Goal: Transaction & Acquisition: Purchase product/service

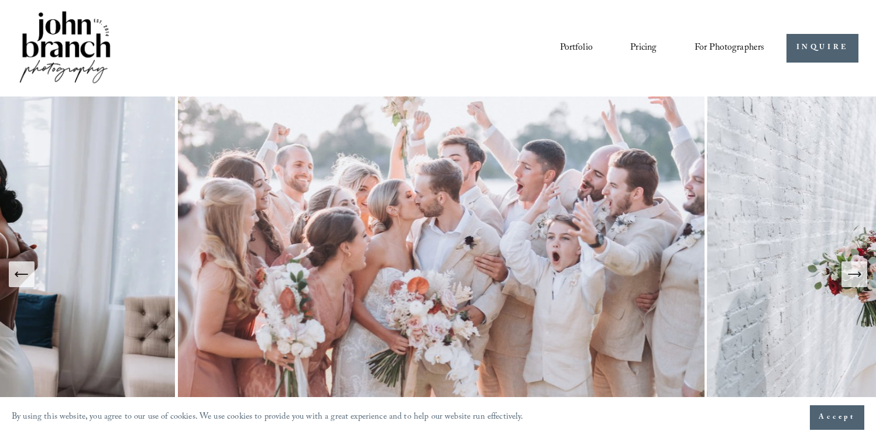
click at [0, 0] on span "Presets" at bounding box center [0, 0] width 0 height 0
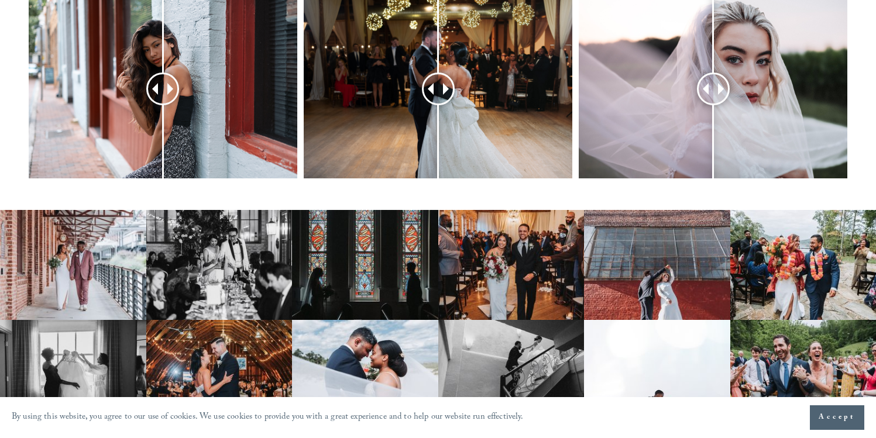
scroll to position [375, 0]
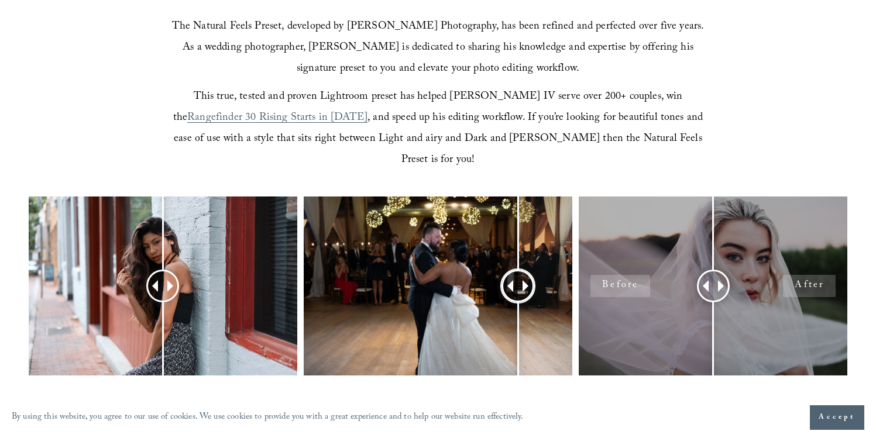
drag, startPoint x: 454, startPoint y: 257, endPoint x: 681, endPoint y: 269, distance: 228.0
click at [519, 274] on div at bounding box center [518, 287] width 30 height 30
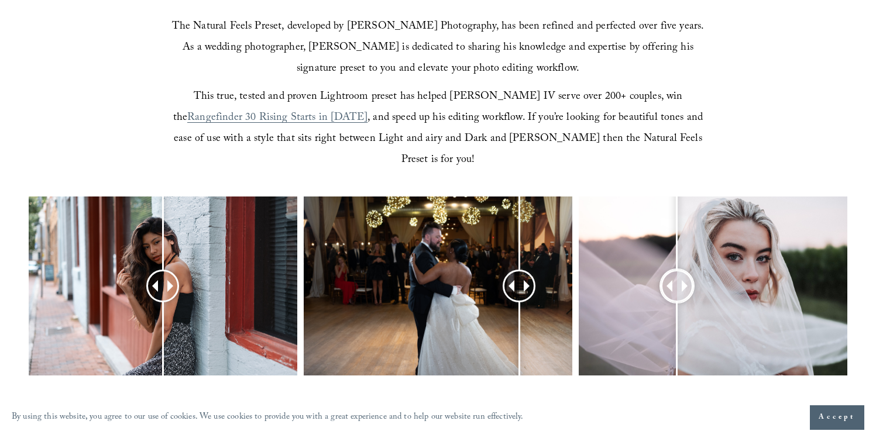
drag, startPoint x: 715, startPoint y: 267, endPoint x: 642, endPoint y: 271, distance: 72.7
click at [662, 272] on div at bounding box center [676, 286] width 29 height 29
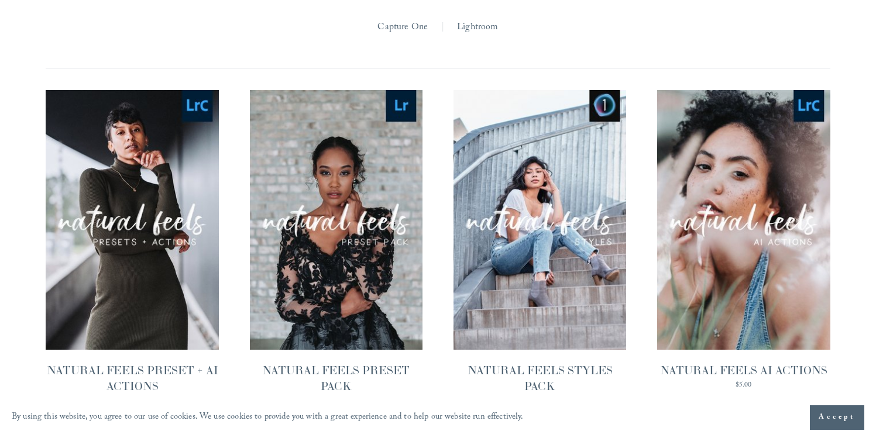
scroll to position [1124, 0]
